Goal: Transaction & Acquisition: Obtain resource

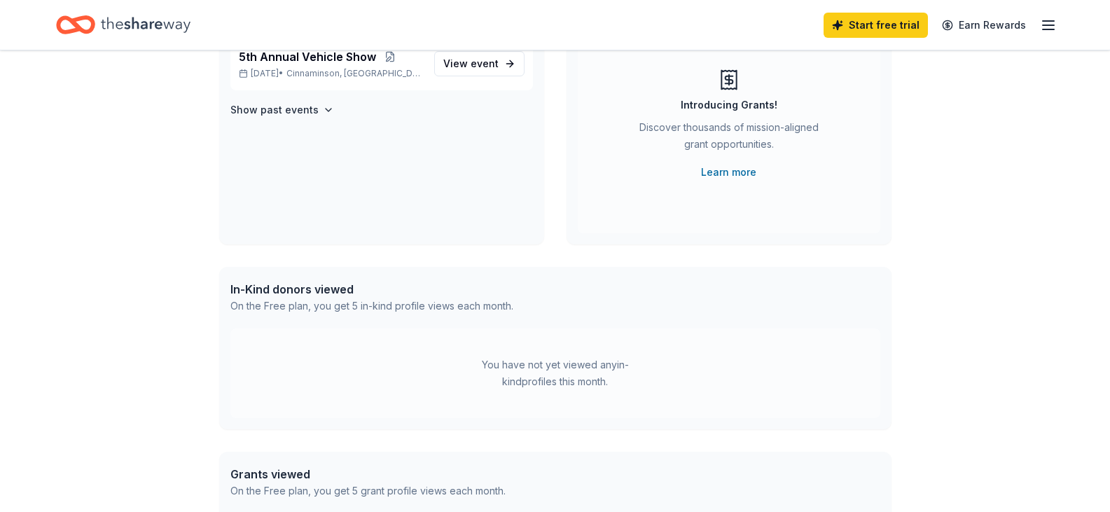
scroll to position [161, 0]
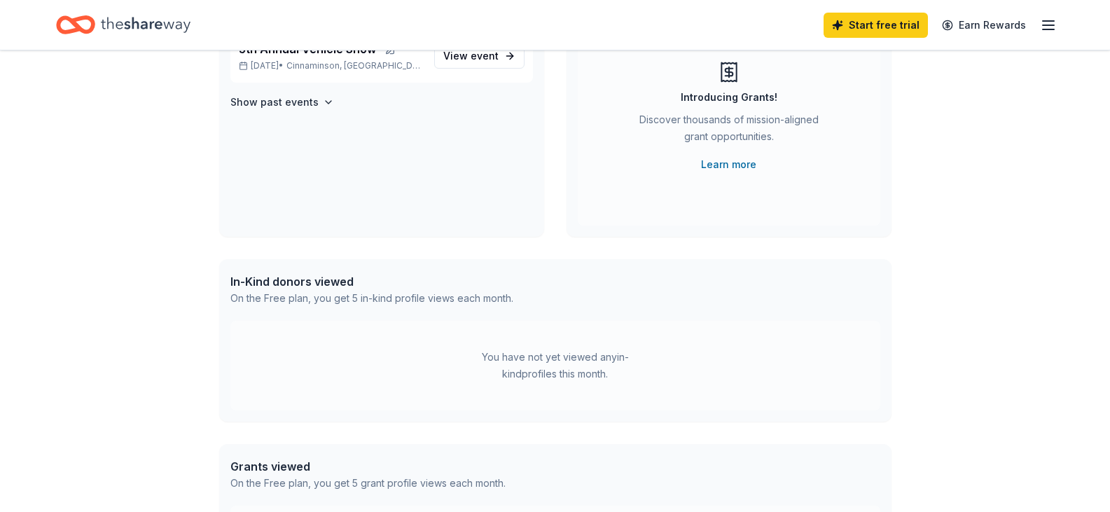
click at [286, 280] on div "In-Kind donors viewed" at bounding box center [371, 281] width 283 height 17
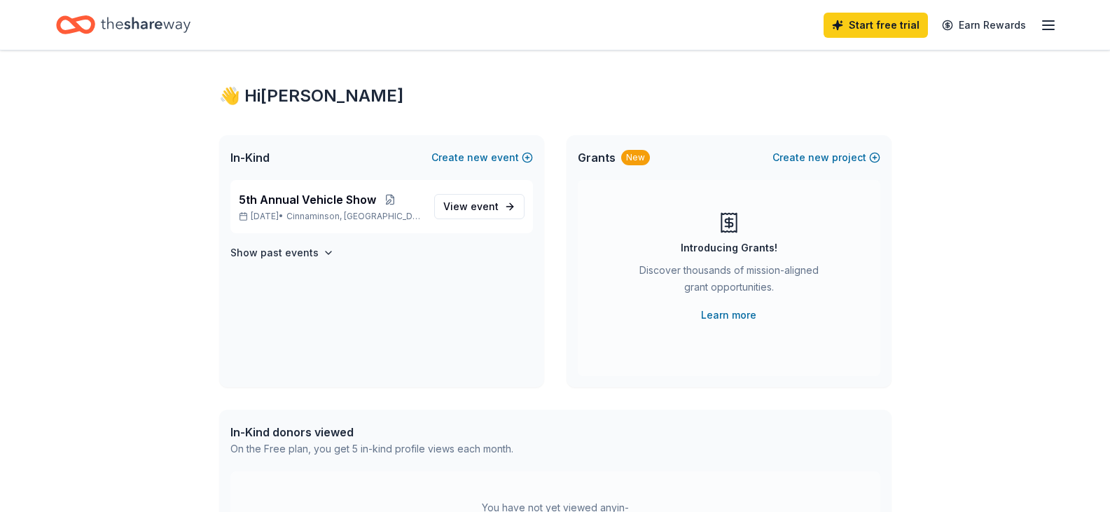
scroll to position [0, 0]
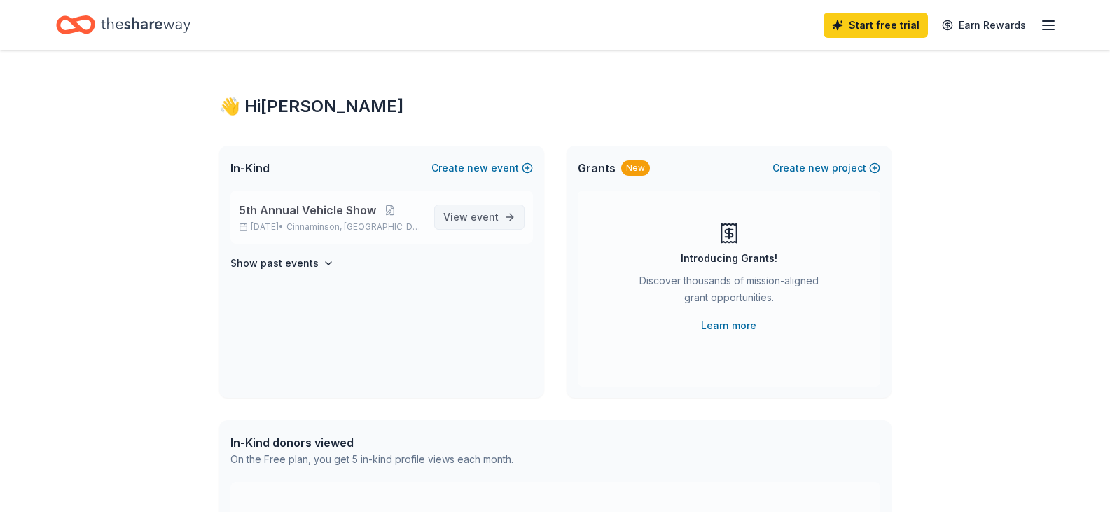
click at [489, 218] on span "event" at bounding box center [484, 217] width 28 height 12
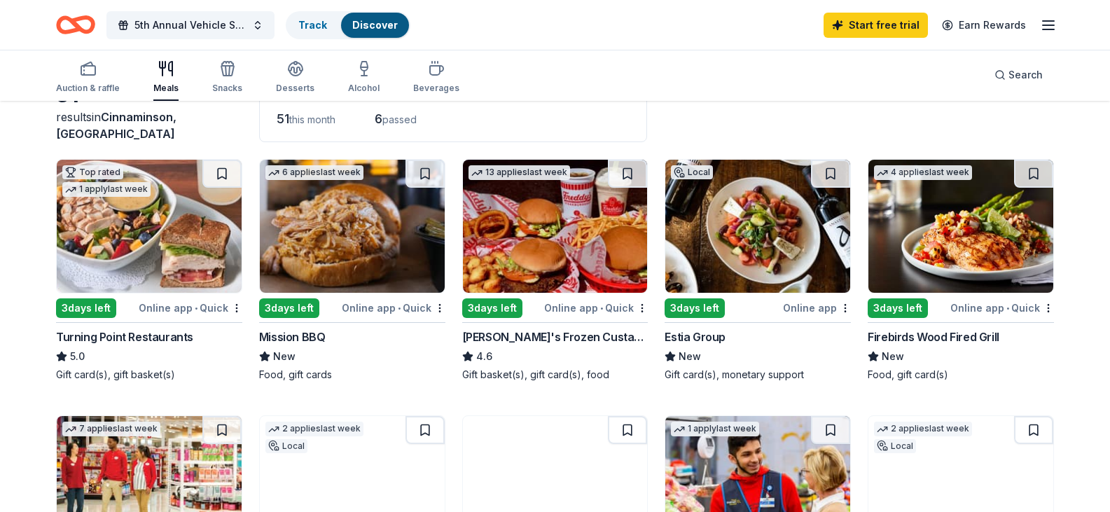
scroll to position [113, 0]
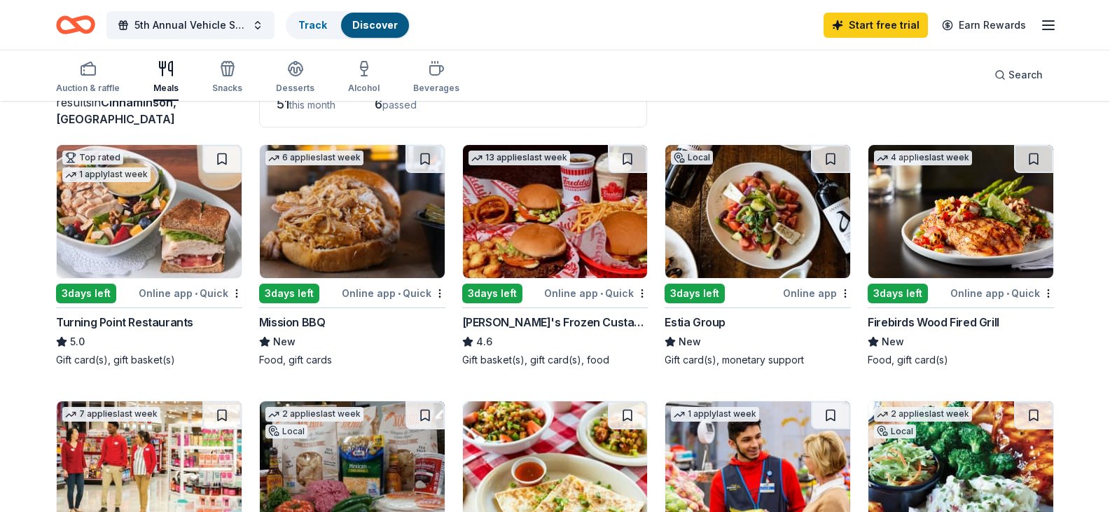
click at [558, 244] on img at bounding box center [555, 211] width 185 height 133
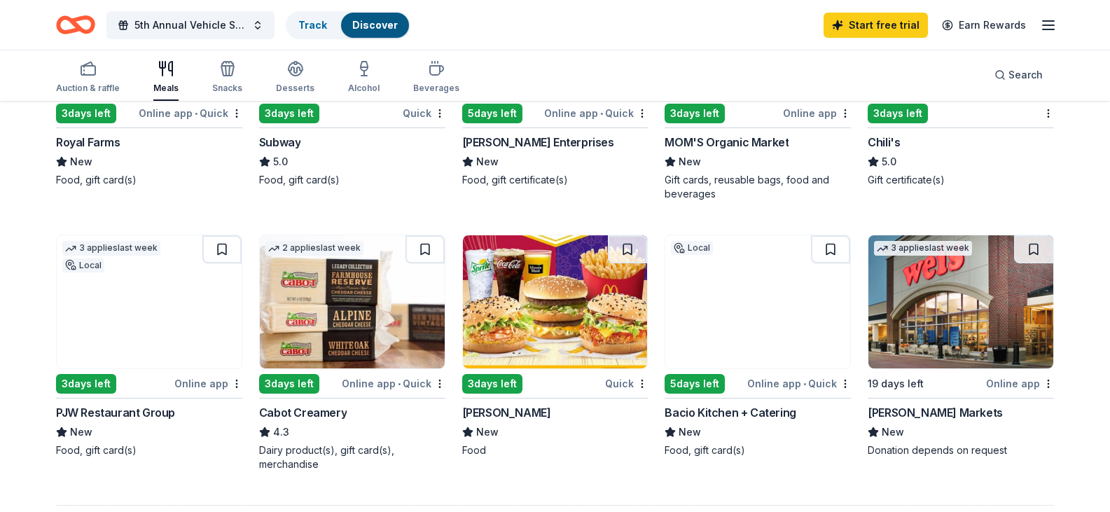
scroll to position [823, 0]
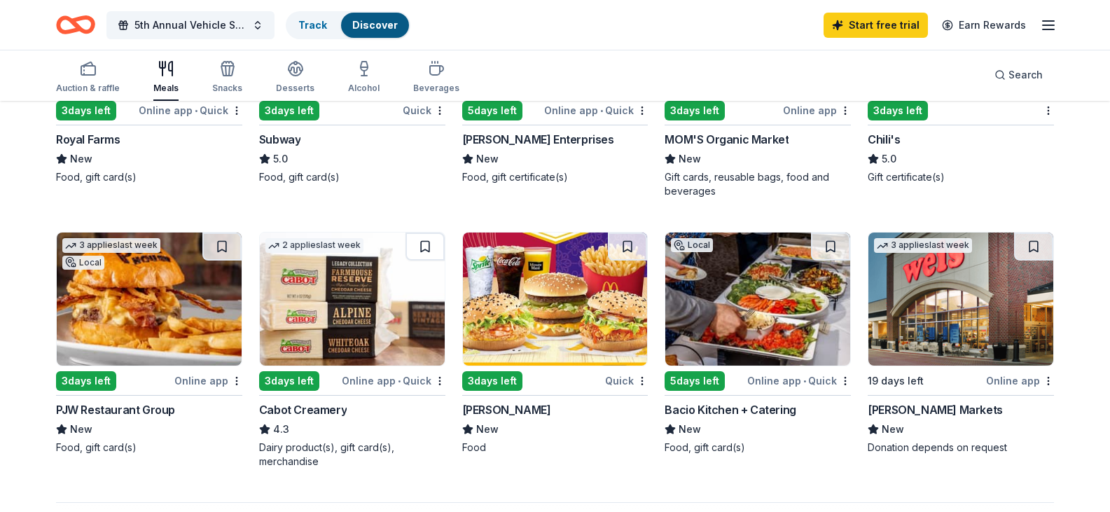
click at [949, 95] on img at bounding box center [960, 28] width 185 height 133
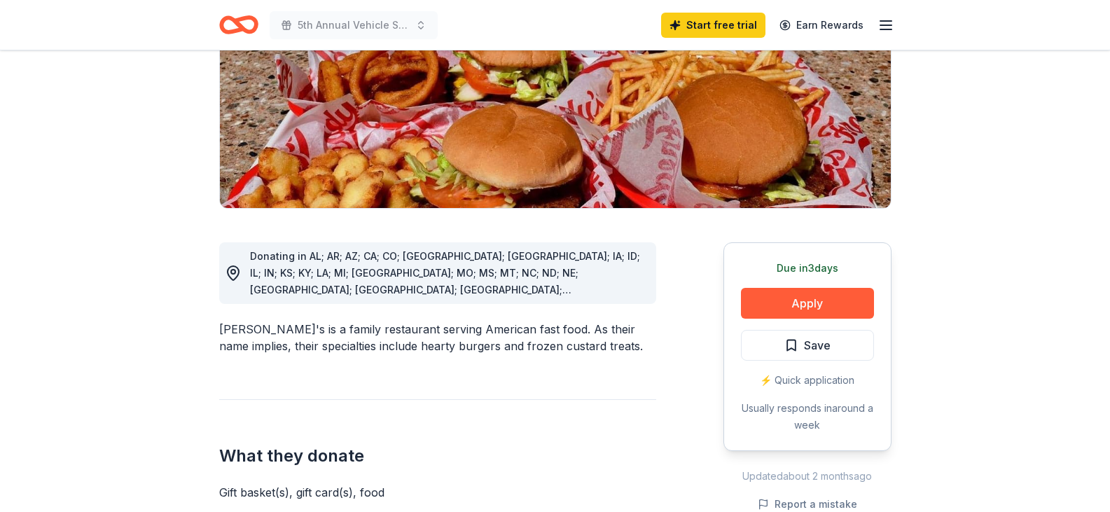
scroll to position [270, 0]
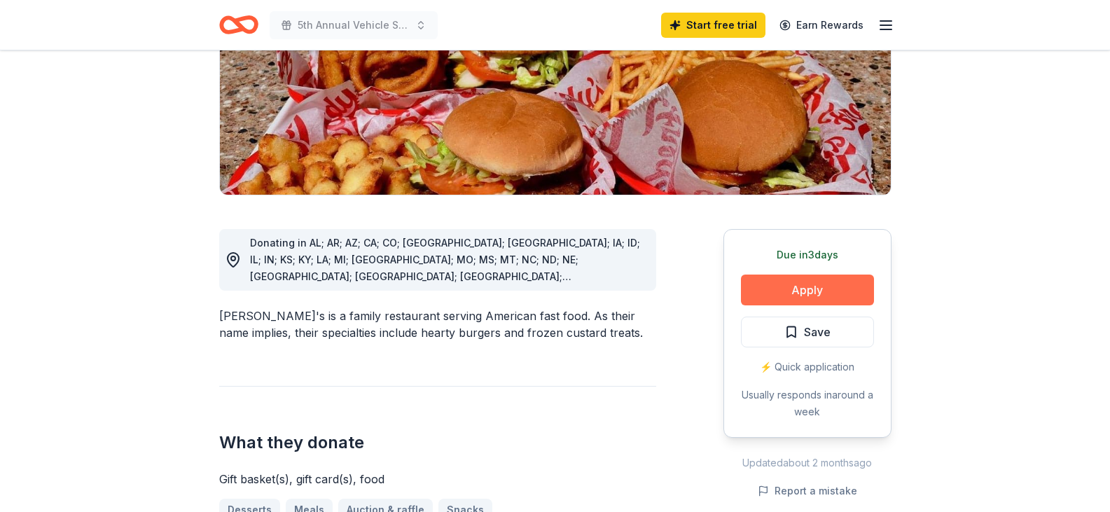
click at [809, 274] on button "Apply" at bounding box center [807, 289] width 133 height 31
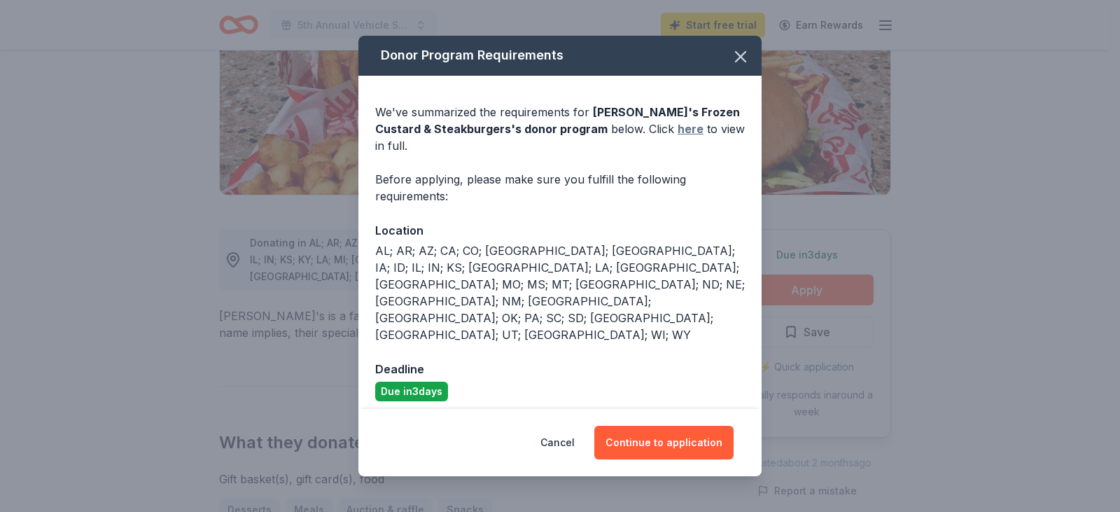
click at [678, 137] on link "here" at bounding box center [691, 128] width 26 height 17
click at [738, 67] on icon "button" at bounding box center [741, 57] width 20 height 20
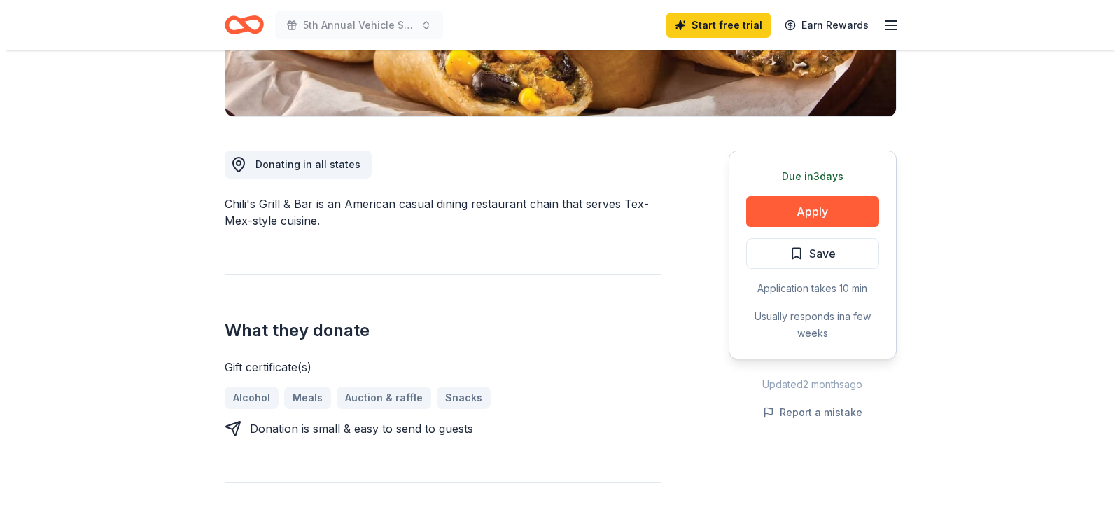
scroll to position [312, 0]
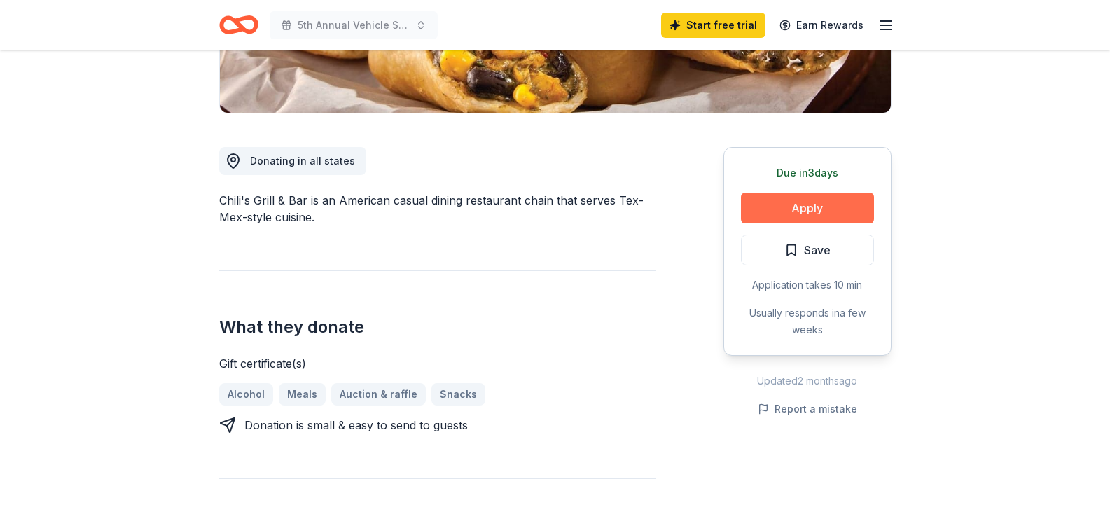
click at [814, 207] on button "Apply" at bounding box center [807, 208] width 133 height 31
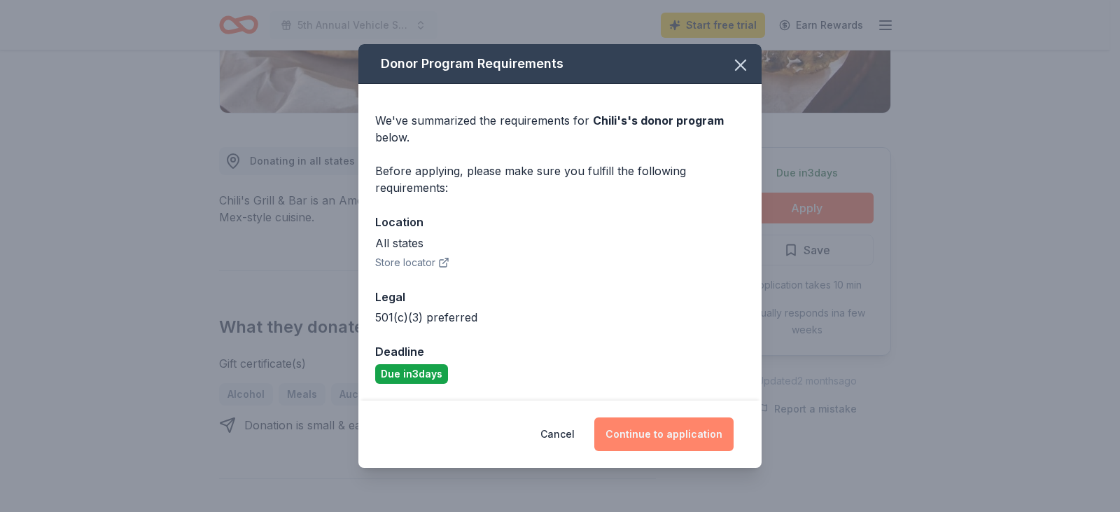
click at [682, 438] on button "Continue to application" at bounding box center [663, 434] width 139 height 34
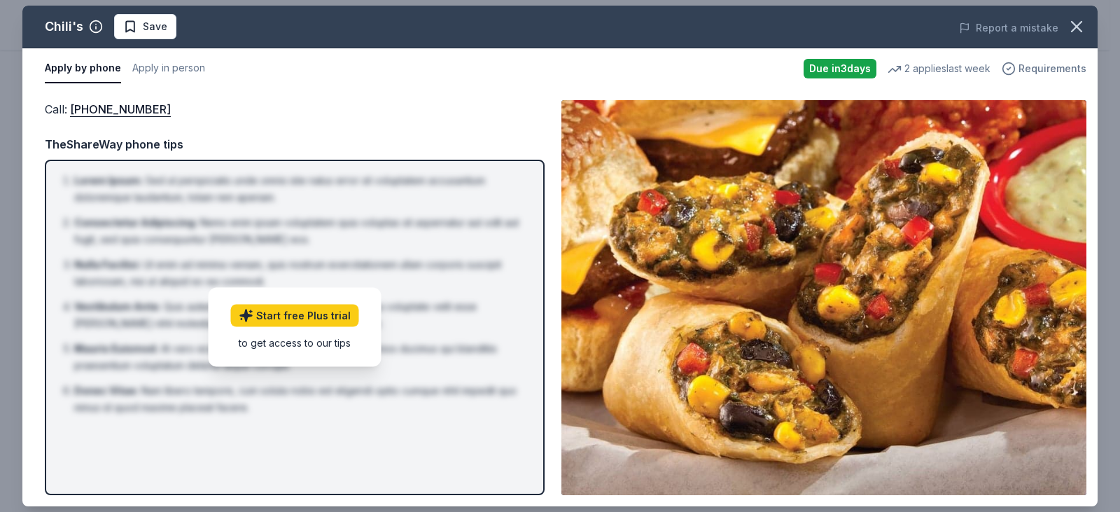
click at [1058, 66] on span "Requirements" at bounding box center [1053, 68] width 68 height 17
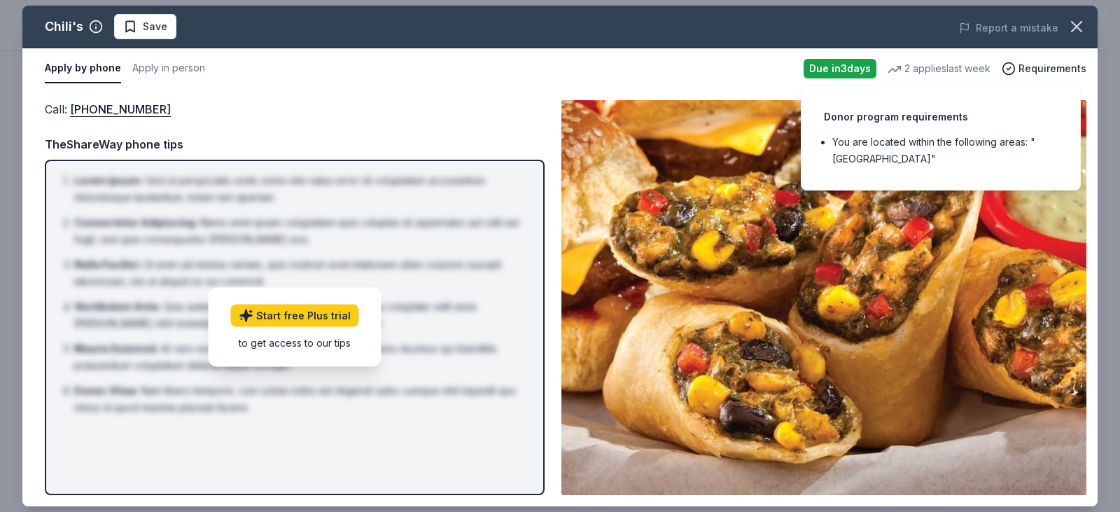
click at [1040, 133] on div "Donor program requirements You are located within the following areas: "[GEOGRA…" at bounding box center [941, 137] width 280 height 105
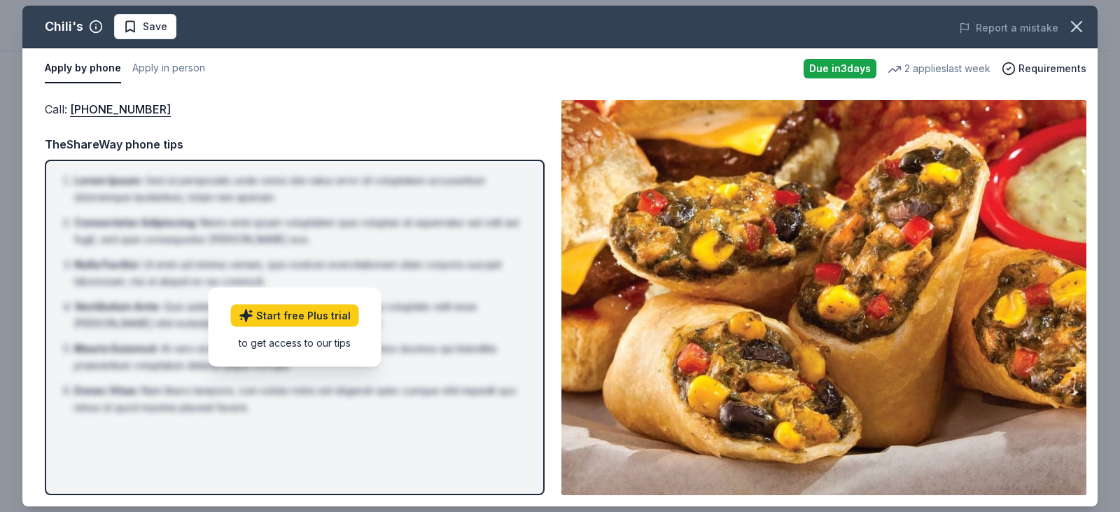
drag, startPoint x: 1099, startPoint y: 69, endPoint x: 1100, endPoint y: 114, distance: 44.8
click at [1100, 114] on div "Chili's Save Report a mistake Apply by phone Apply in person Due [DATE] 2 appli…" at bounding box center [560, 256] width 1120 height 512
click at [310, 314] on link "Start free Plus trial" at bounding box center [295, 316] width 128 height 22
